Goal: Task Accomplishment & Management: Manage account settings

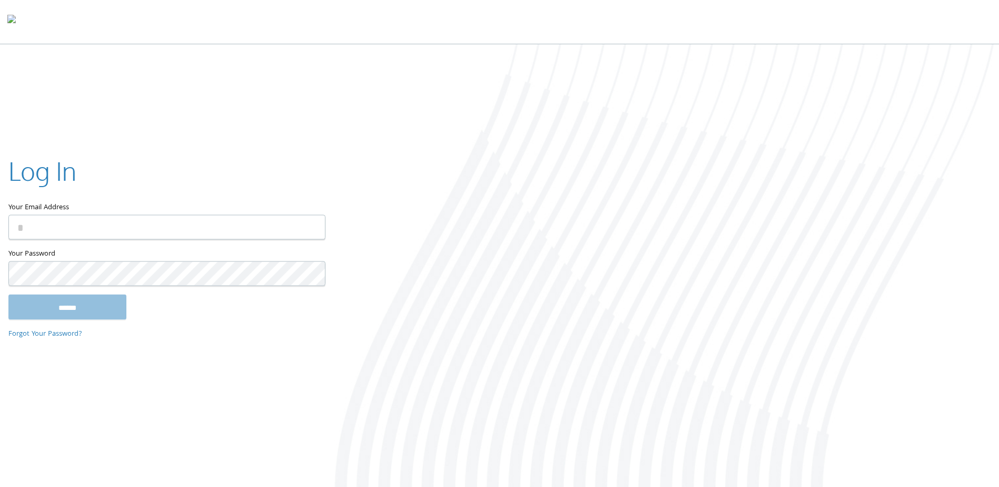
type input "**********"
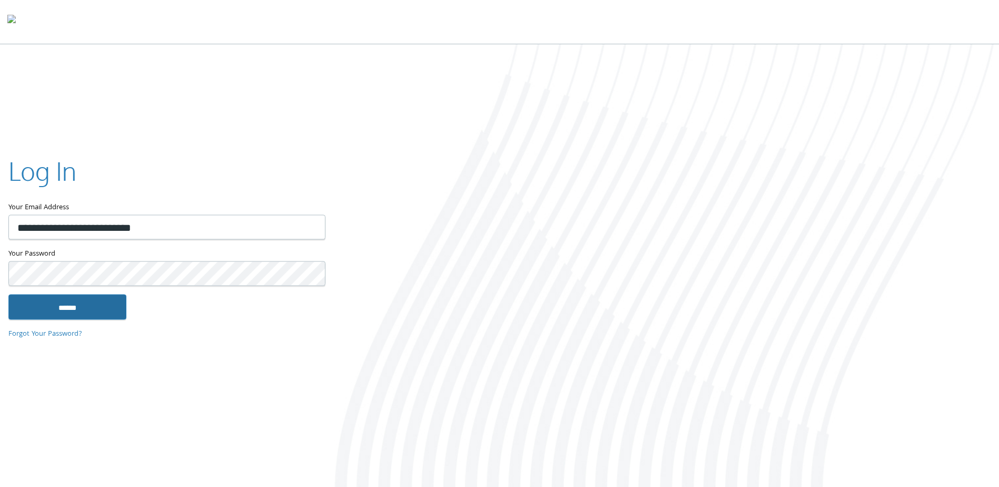
click at [68, 308] on input "******" at bounding box center [67, 306] width 118 height 25
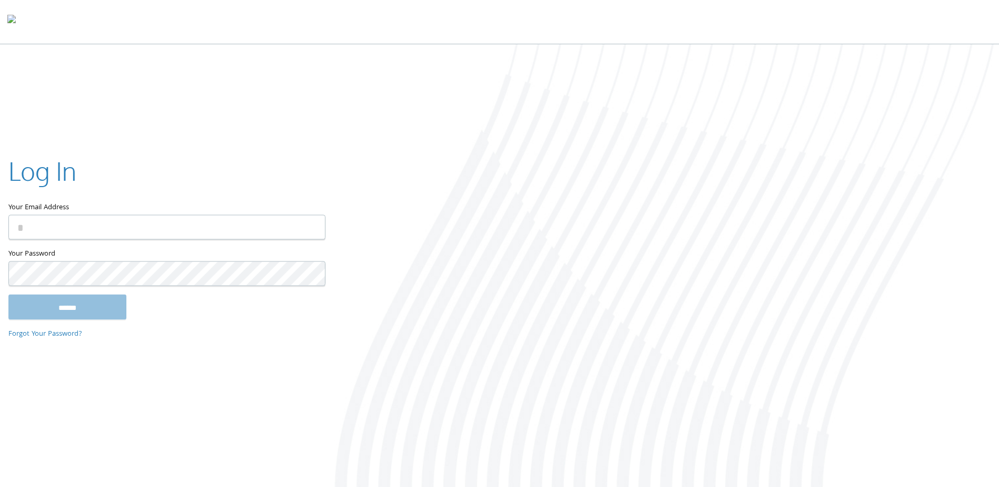
type input "**********"
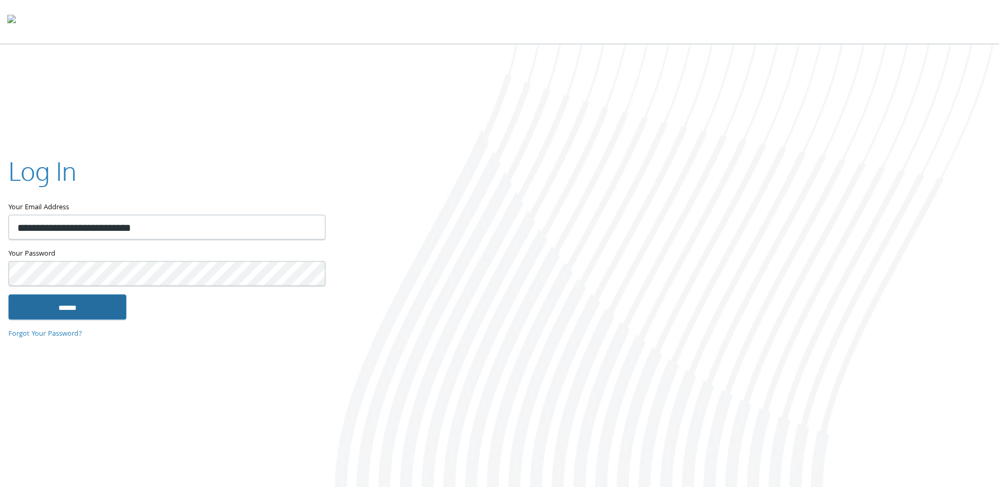
click at [102, 305] on input "******" at bounding box center [67, 306] width 118 height 25
